Goal: Task Accomplishment & Management: Manage account settings

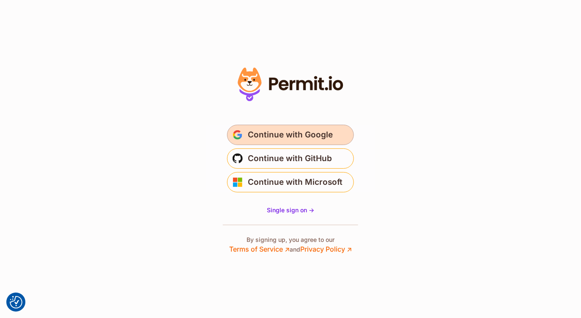
click at [317, 142] on button "Continue with Google" at bounding box center [290, 135] width 127 height 20
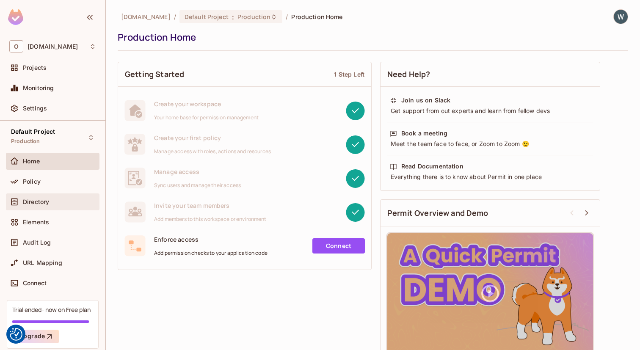
click at [52, 202] on div "Directory" at bounding box center [59, 201] width 73 height 7
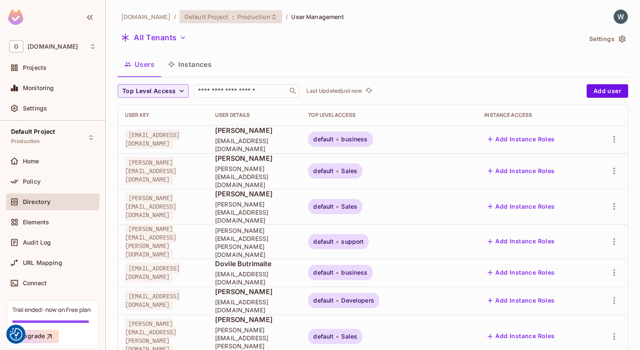
click at [237, 18] on span "Production" at bounding box center [253, 17] width 33 height 8
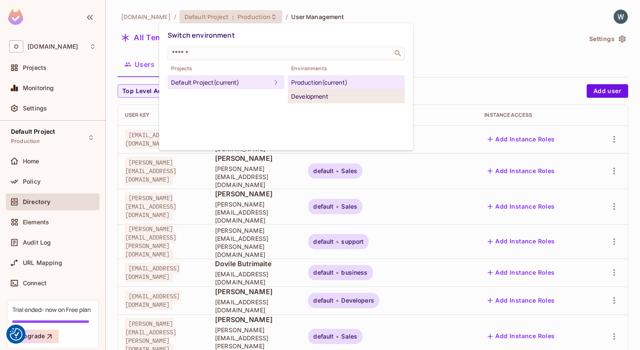
click at [325, 101] on div "Development" at bounding box center [346, 96] width 110 height 10
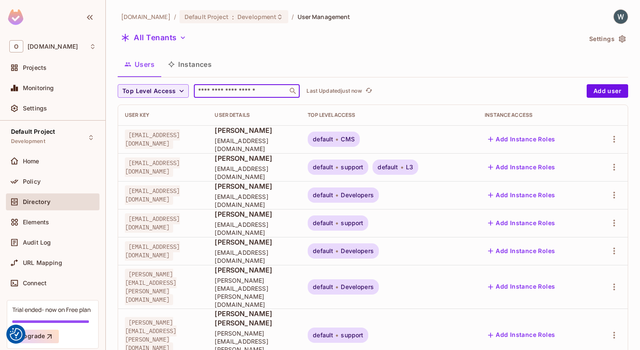
click at [256, 87] on input "text" at bounding box center [240, 91] width 89 height 8
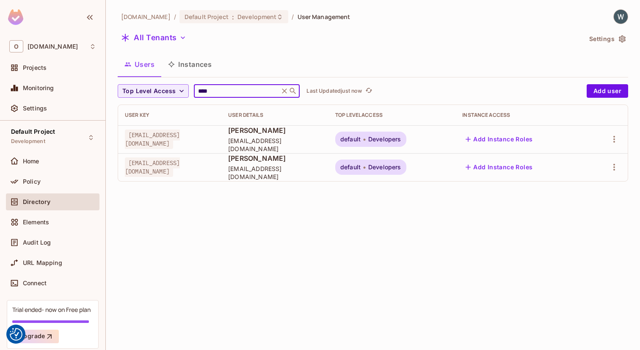
type input "****"
click at [401, 138] on span "Developers" at bounding box center [384, 139] width 33 height 7
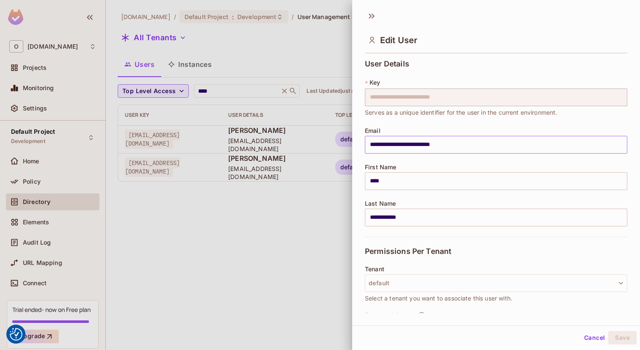
click at [616, 138] on input "**********" at bounding box center [496, 145] width 262 height 18
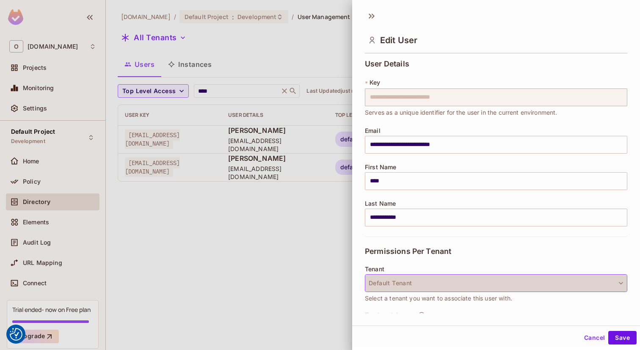
click at [446, 284] on button "Default Tenant" at bounding box center [496, 283] width 262 height 18
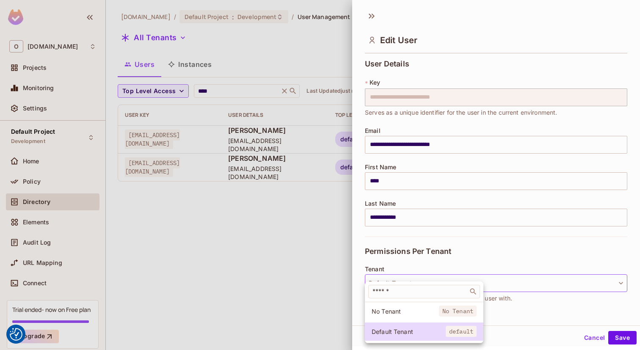
click at [498, 248] on div at bounding box center [320, 175] width 640 height 350
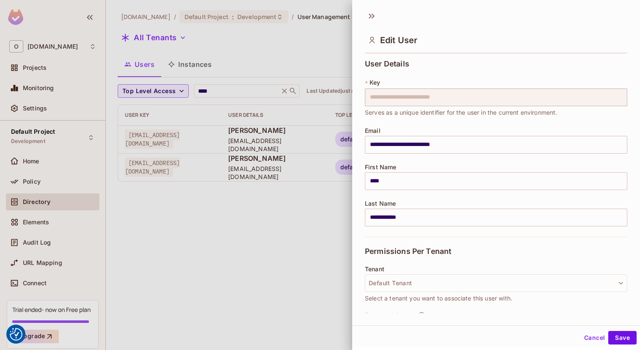
scroll to position [107, 0]
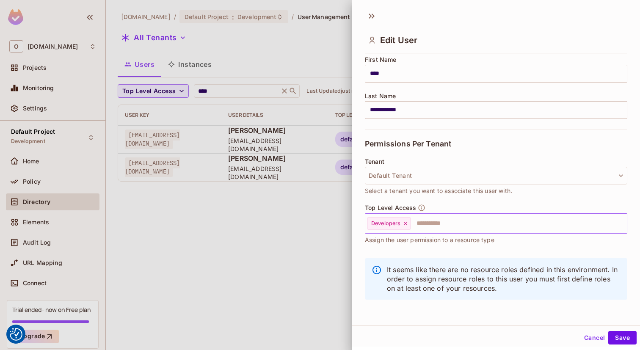
click at [424, 225] on input "text" at bounding box center [510, 223] width 199 height 17
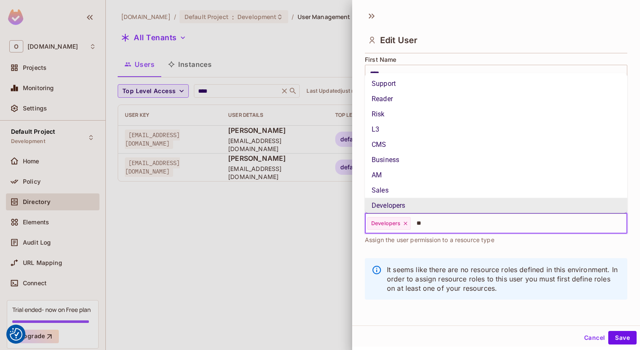
scroll to position [0, 0]
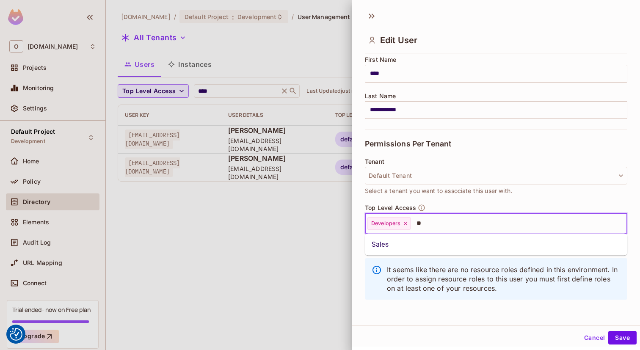
type input "*"
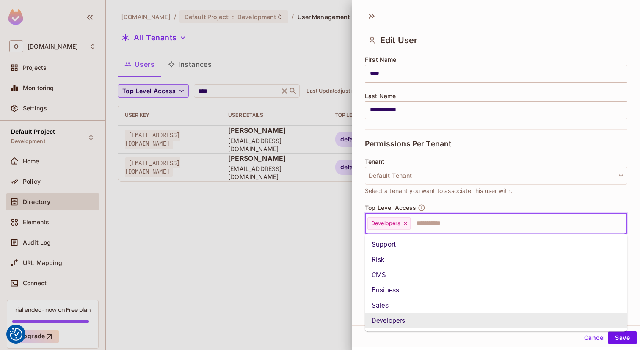
scroll to position [16, 0]
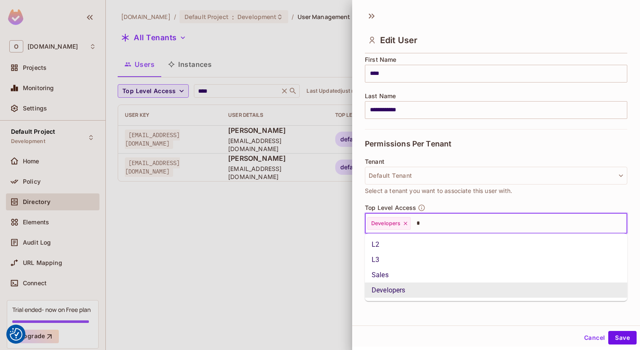
type input "**"
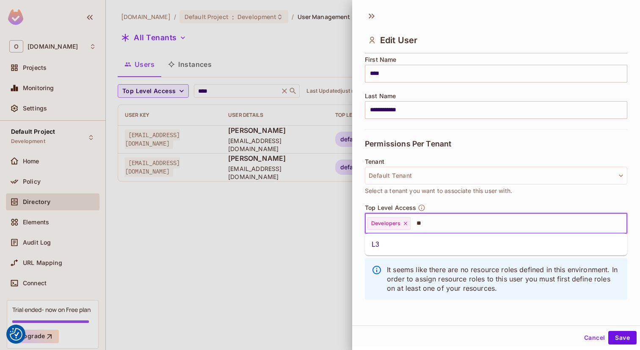
click at [388, 243] on li "L3" at bounding box center [496, 244] width 262 height 15
click at [405, 222] on icon at bounding box center [405, 223] width 6 height 6
click at [623, 341] on button "Save" at bounding box center [622, 338] width 28 height 14
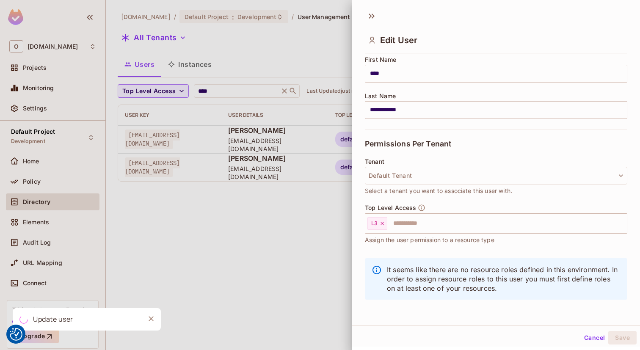
click at [225, 243] on div at bounding box center [320, 175] width 640 height 350
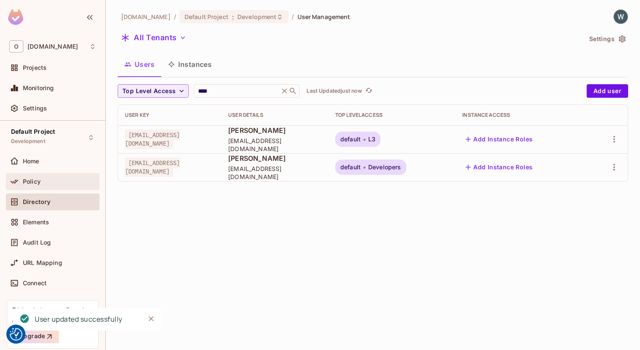
click at [35, 183] on span "Policy" at bounding box center [32, 181] width 18 height 7
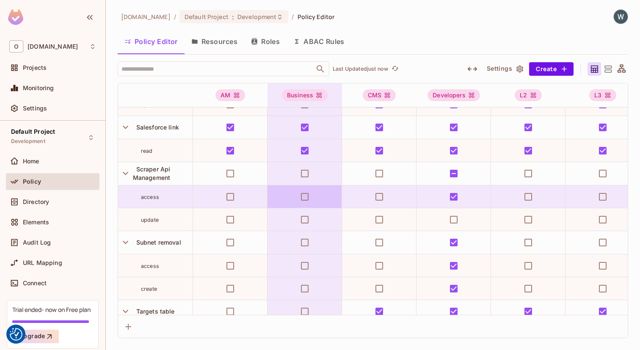
scroll to position [815, 0]
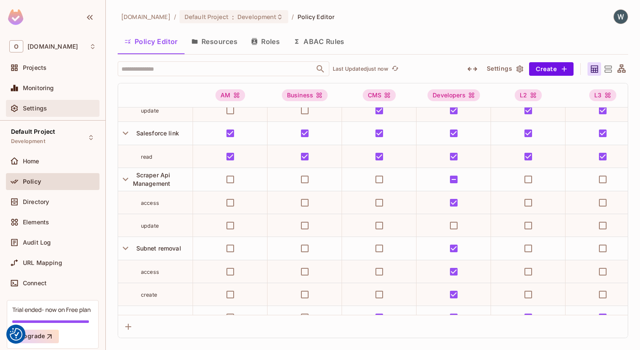
click at [63, 109] on div "Settings" at bounding box center [59, 108] width 73 height 7
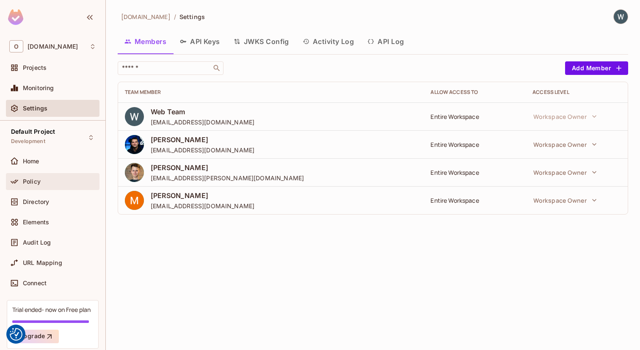
click at [45, 180] on div "Policy" at bounding box center [59, 181] width 73 height 7
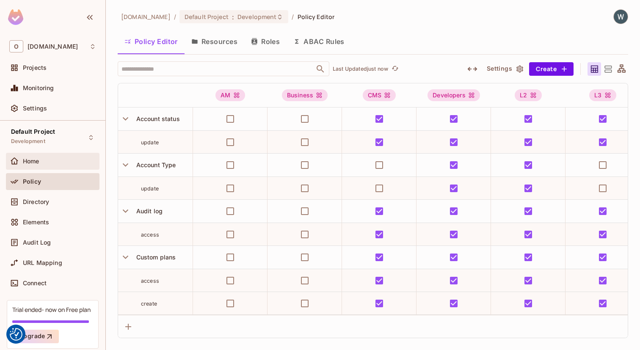
click at [36, 160] on span "Home" at bounding box center [31, 161] width 17 height 7
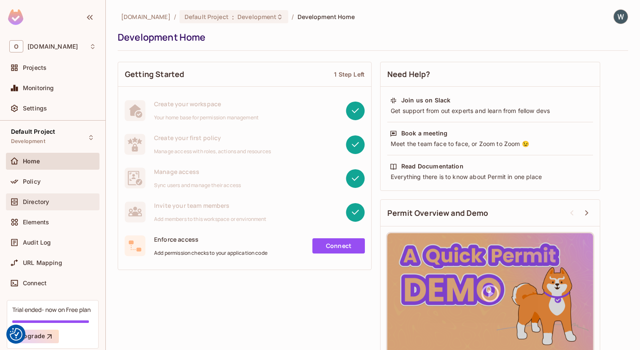
click at [45, 203] on span "Directory" at bounding box center [36, 201] width 26 height 7
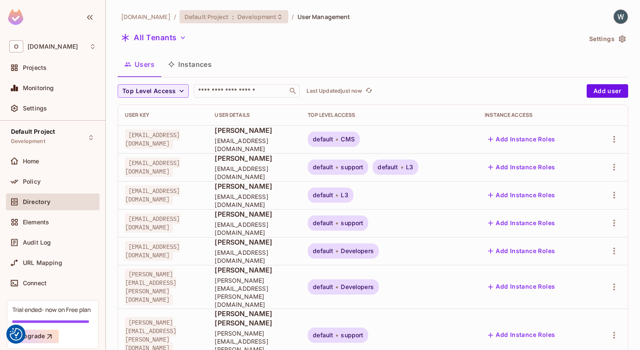
click at [237, 19] on span "Development" at bounding box center [256, 17] width 39 height 8
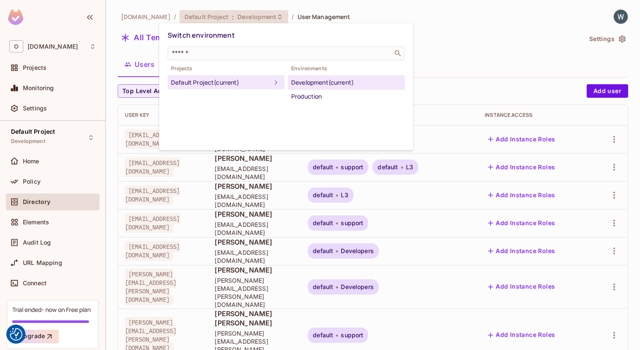
click at [457, 52] on div at bounding box center [320, 175] width 640 height 350
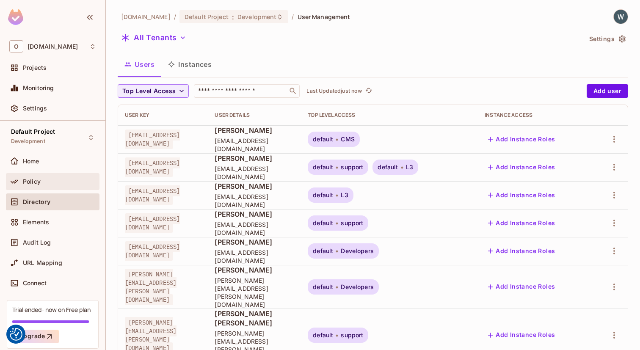
click at [45, 184] on div "Policy" at bounding box center [52, 181] width 87 height 10
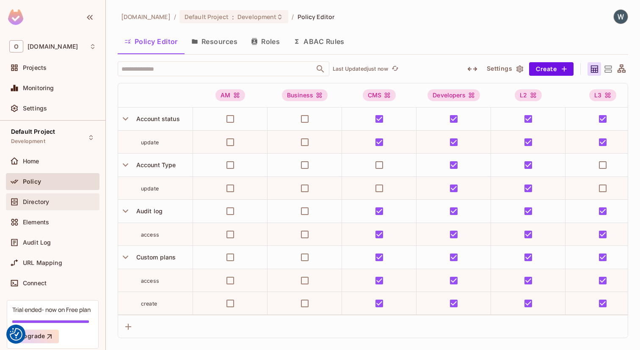
click at [40, 200] on span "Directory" at bounding box center [36, 201] width 26 height 7
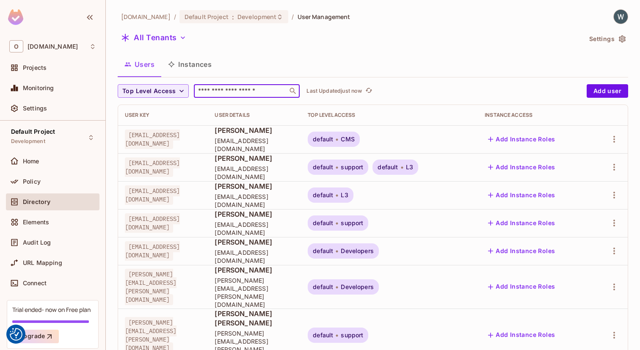
click at [233, 89] on input "text" at bounding box center [240, 91] width 89 height 8
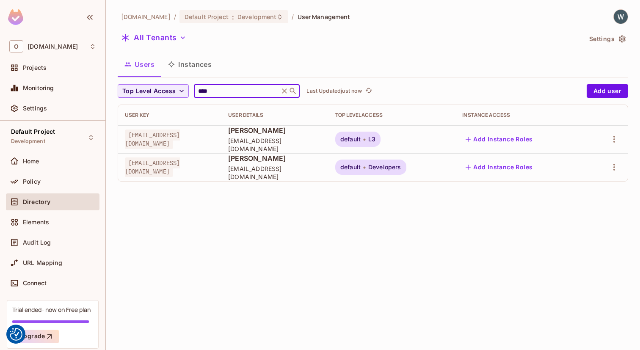
type input "****"
click at [366, 142] on icon at bounding box center [364, 140] width 3 height 10
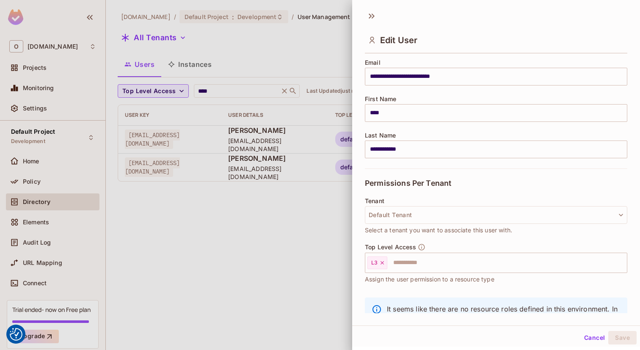
scroll to position [107, 0]
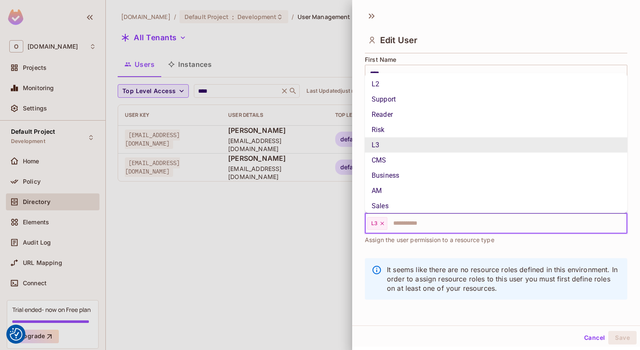
click at [411, 225] on input "text" at bounding box center [499, 223] width 223 height 17
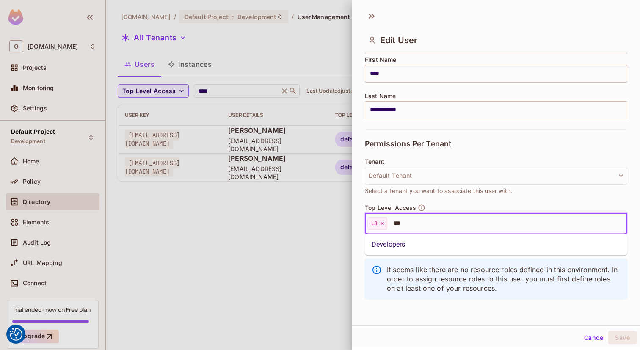
type input "****"
click at [389, 244] on li "Developers" at bounding box center [496, 244] width 262 height 15
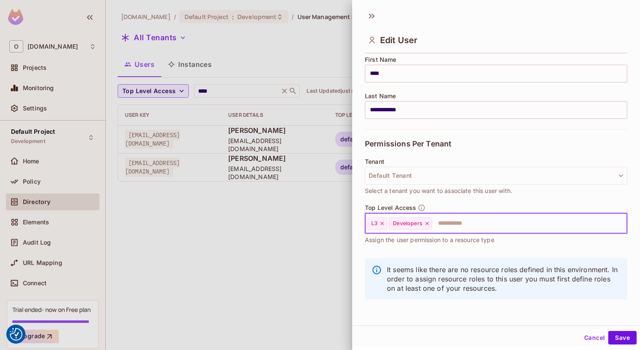
click at [380, 224] on icon at bounding box center [381, 223] width 3 height 3
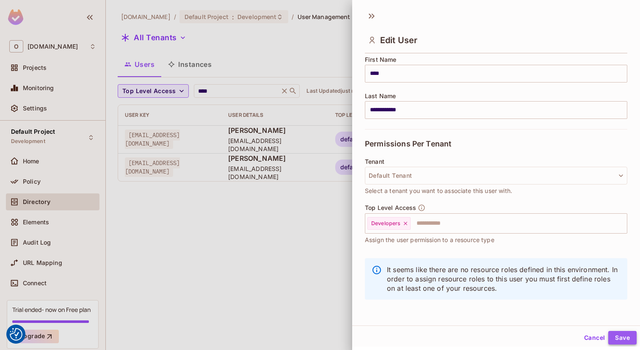
click at [623, 338] on button "Save" at bounding box center [622, 338] width 28 height 14
